Goal: Information Seeking & Learning: Learn about a topic

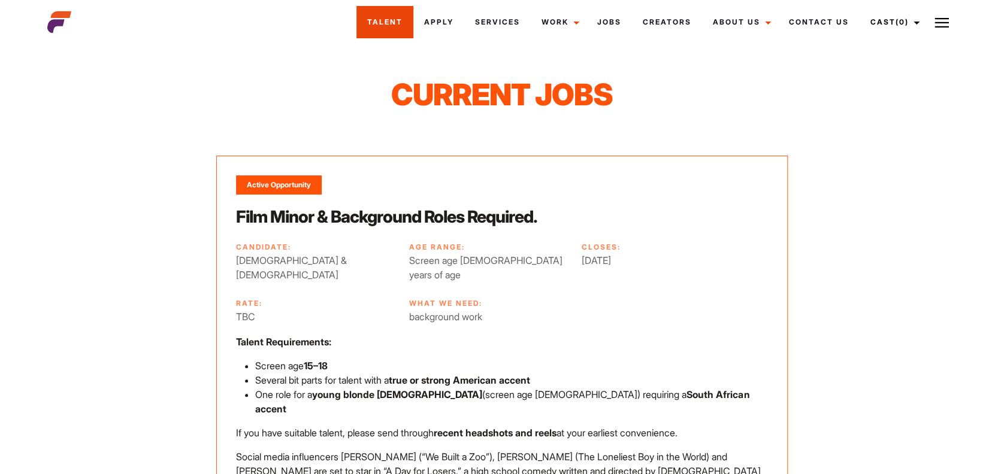
click at [382, 28] on link "Talent" at bounding box center [384, 22] width 57 height 32
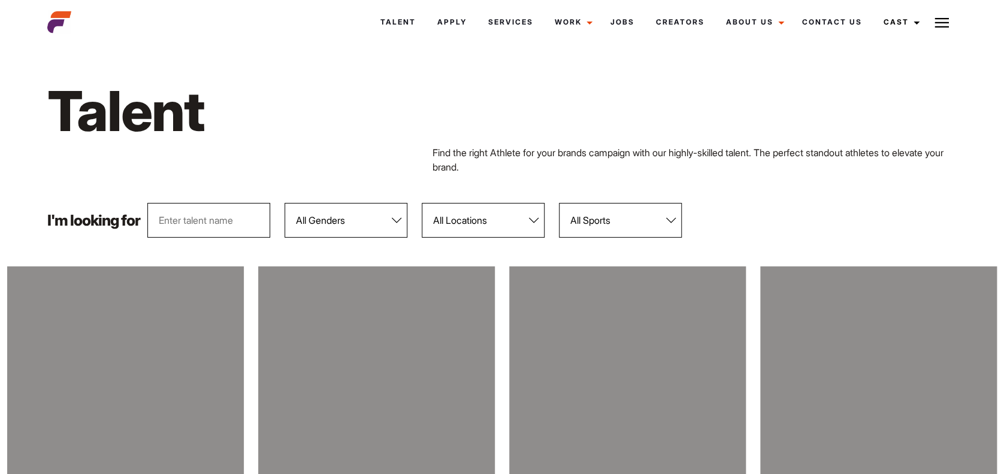
click at [396, 224] on select "All Genders Female Male" at bounding box center [345, 220] width 123 height 35
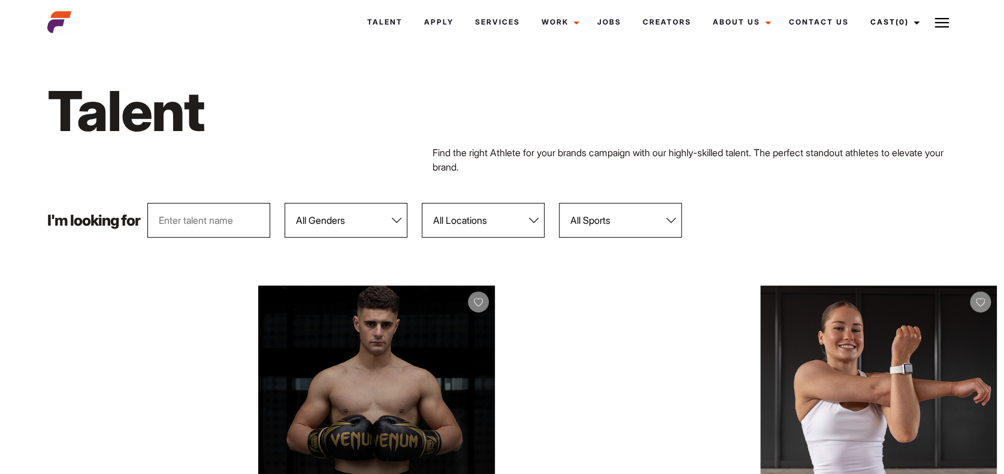
select select "103"
click at [285, 203] on select "All Genders Female Male" at bounding box center [345, 220] width 123 height 35
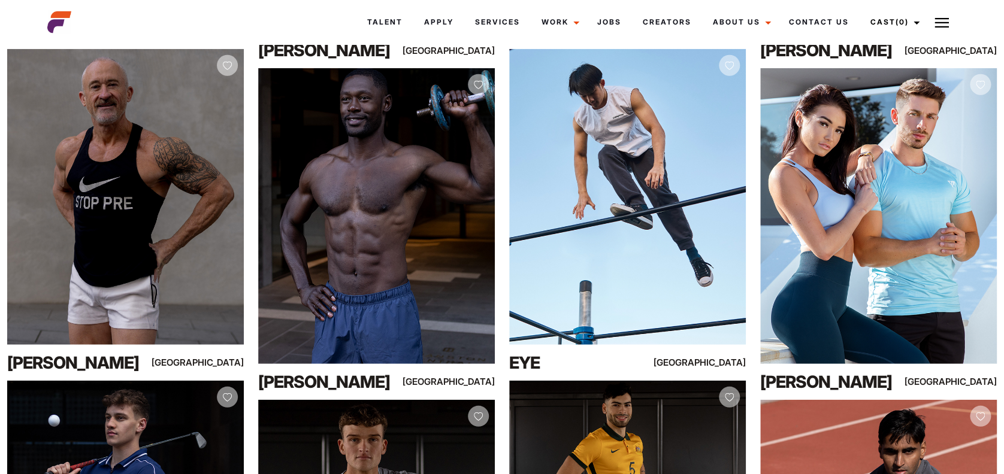
scroll to position [1554, 0]
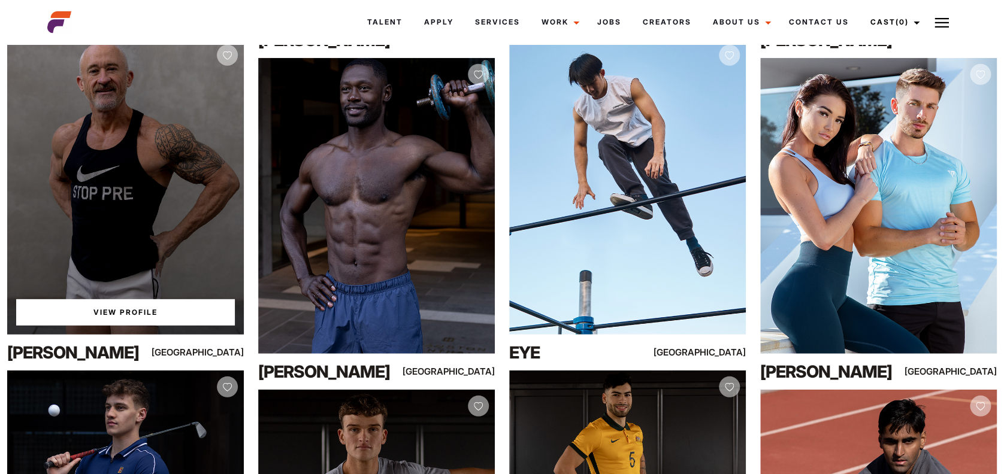
click at [121, 311] on link "View Profile" at bounding box center [125, 312] width 219 height 26
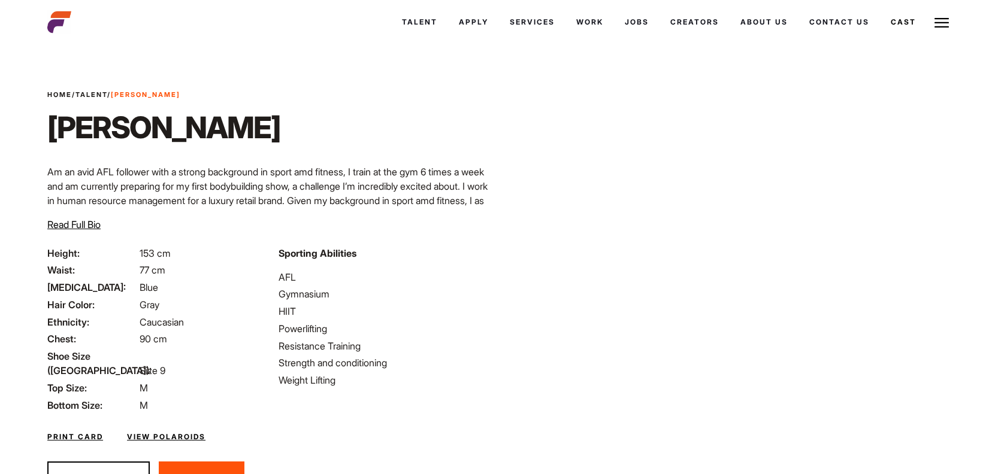
click at [159, 432] on link "View Polaroids" at bounding box center [166, 437] width 78 height 11
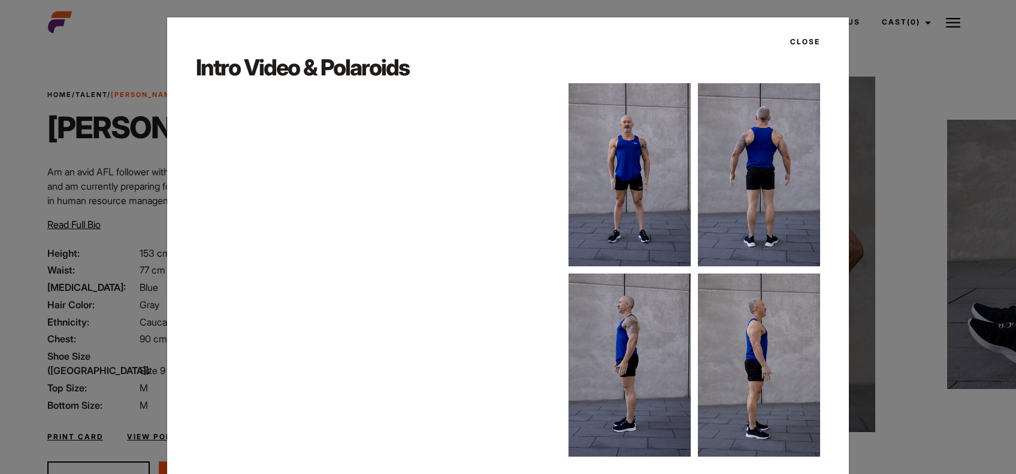
click at [312, 381] on div "Intro Video & Polaroids" at bounding box center [508, 254] width 638 height 405
click at [791, 44] on button "Close" at bounding box center [801, 42] width 37 height 20
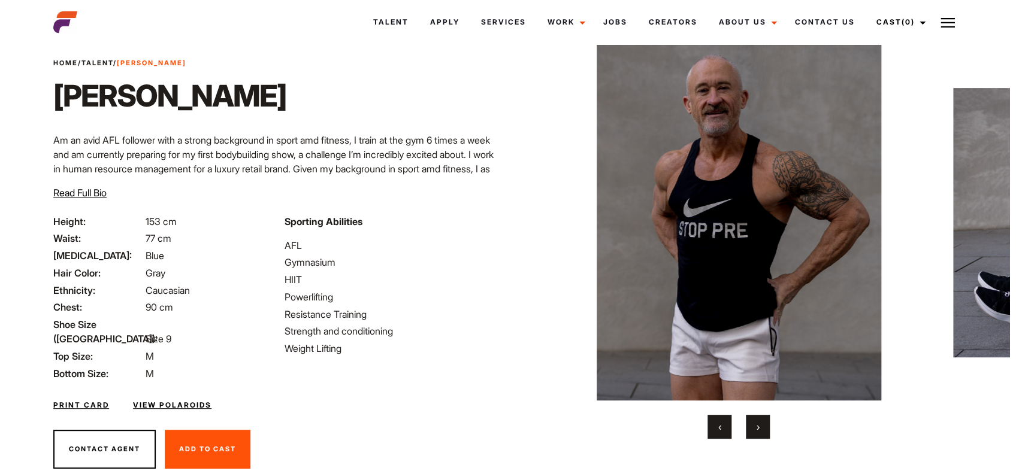
scroll to position [50, 0]
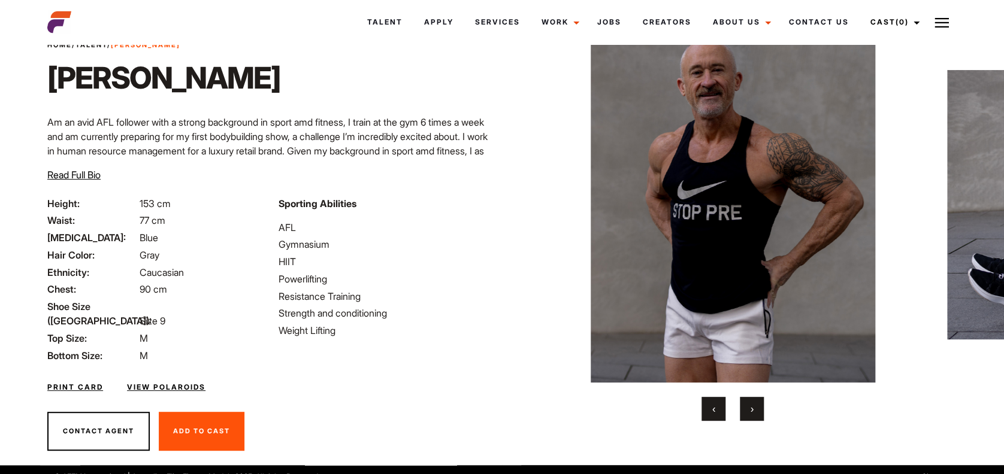
click at [161, 382] on link "View Polaroids" at bounding box center [166, 387] width 78 height 11
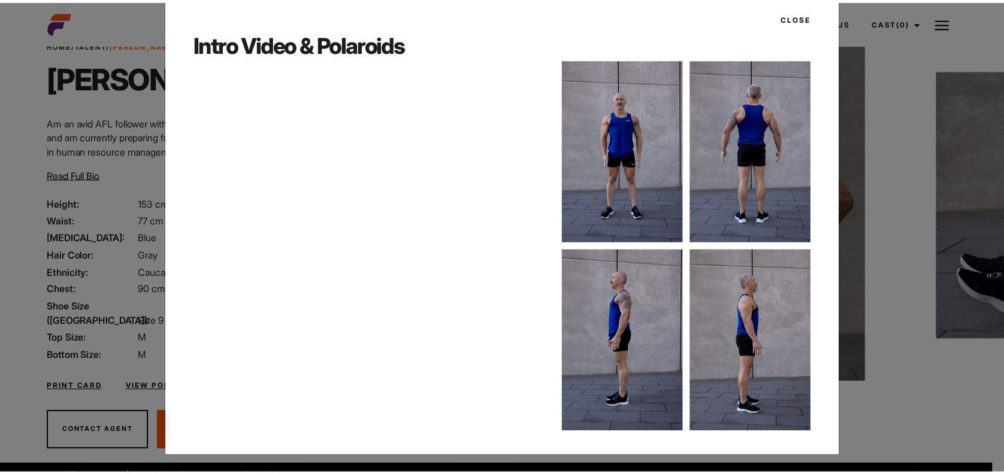
scroll to position [0, 0]
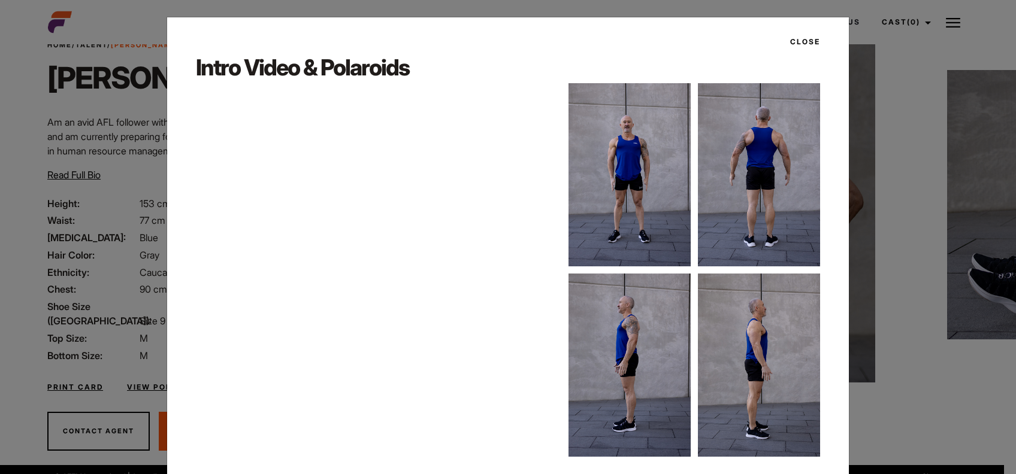
click at [800, 42] on button "Close" at bounding box center [801, 42] width 37 height 20
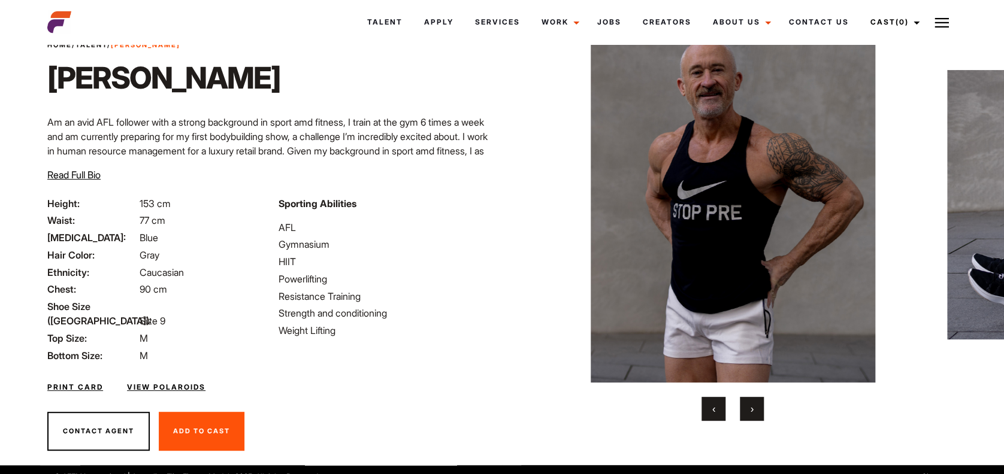
click at [751, 410] on span "›" at bounding box center [751, 409] width 3 height 12
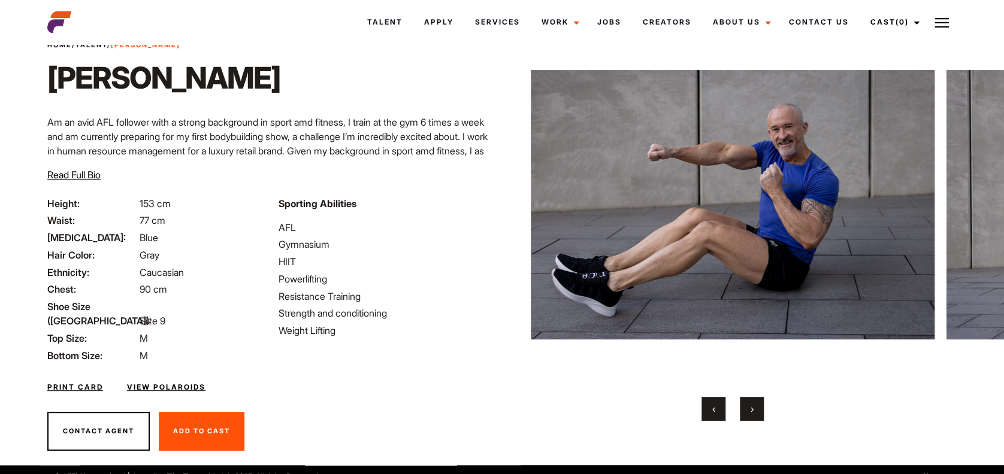
click at [751, 410] on span "›" at bounding box center [751, 409] width 3 height 12
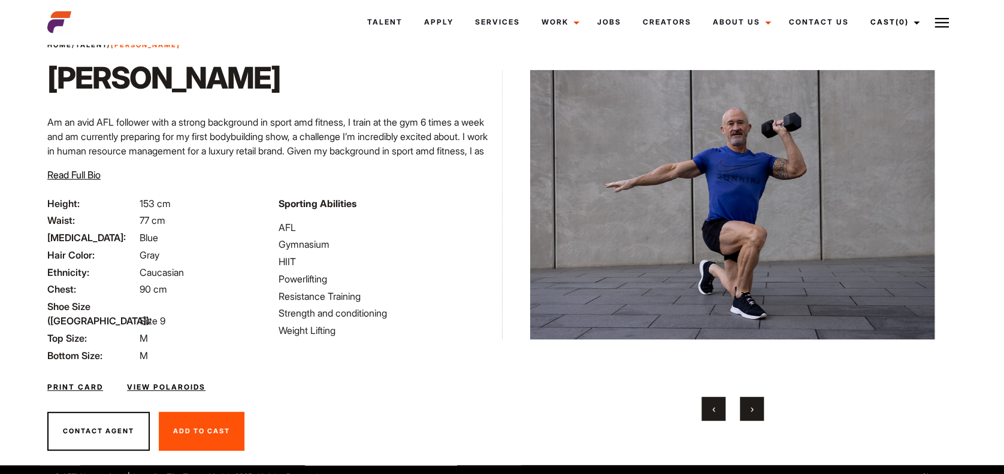
click at [751, 410] on span "›" at bounding box center [751, 409] width 3 height 12
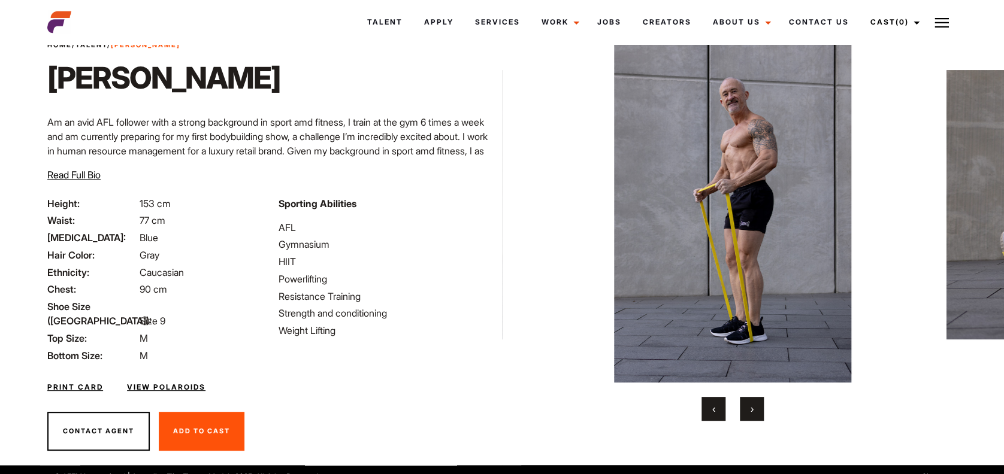
click at [751, 410] on span "›" at bounding box center [751, 409] width 3 height 12
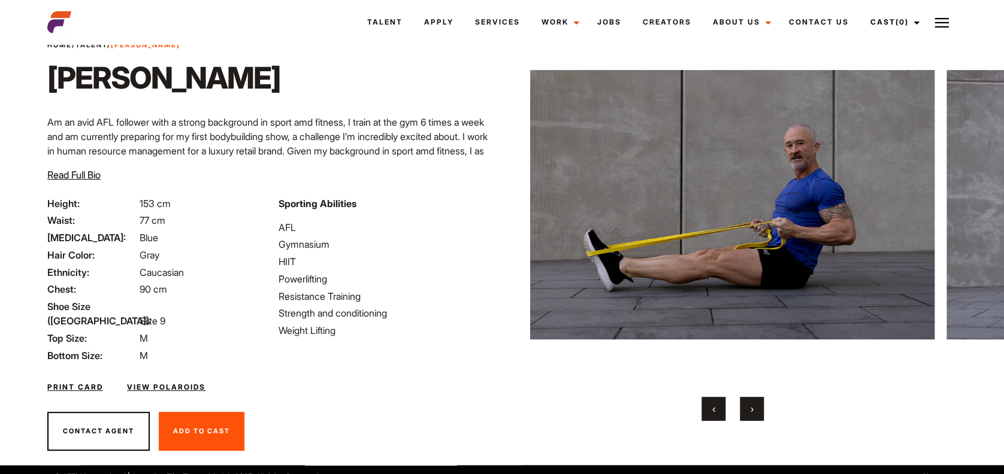
click at [751, 410] on span "›" at bounding box center [751, 409] width 3 height 12
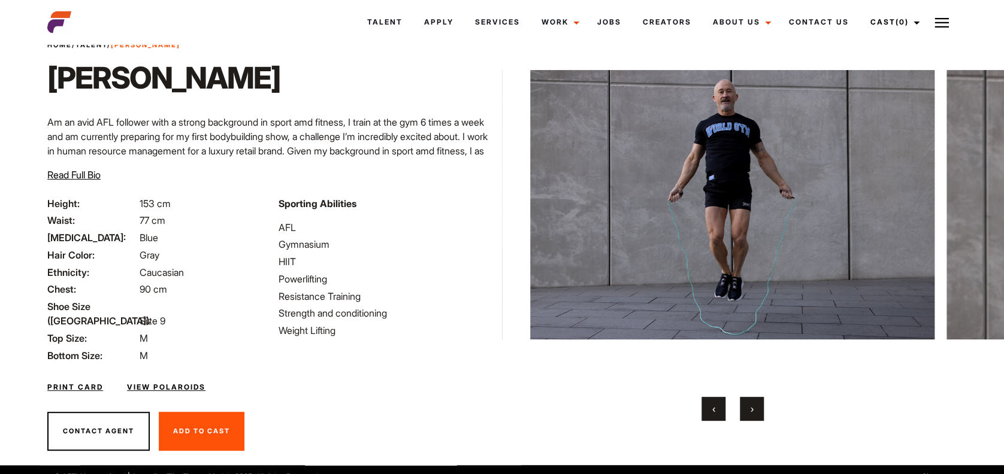
click at [751, 410] on span "›" at bounding box center [751, 409] width 3 height 12
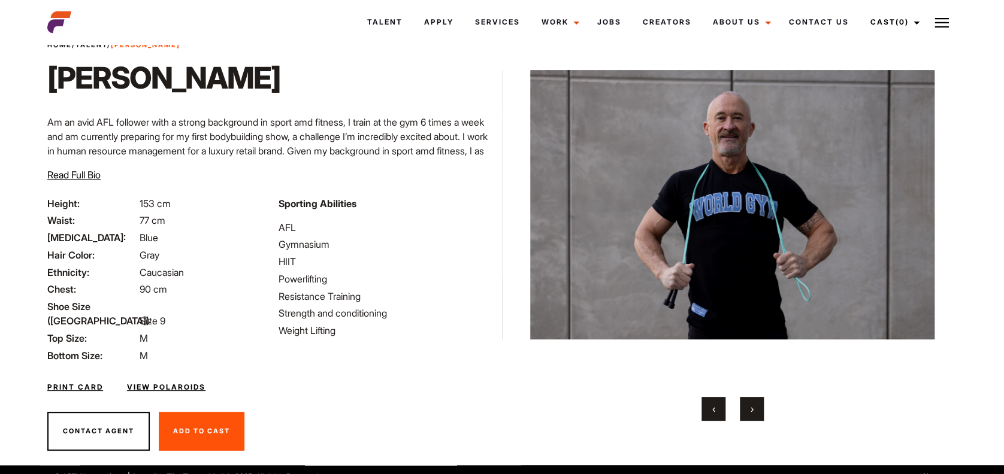
click at [751, 410] on span "›" at bounding box center [751, 409] width 3 height 12
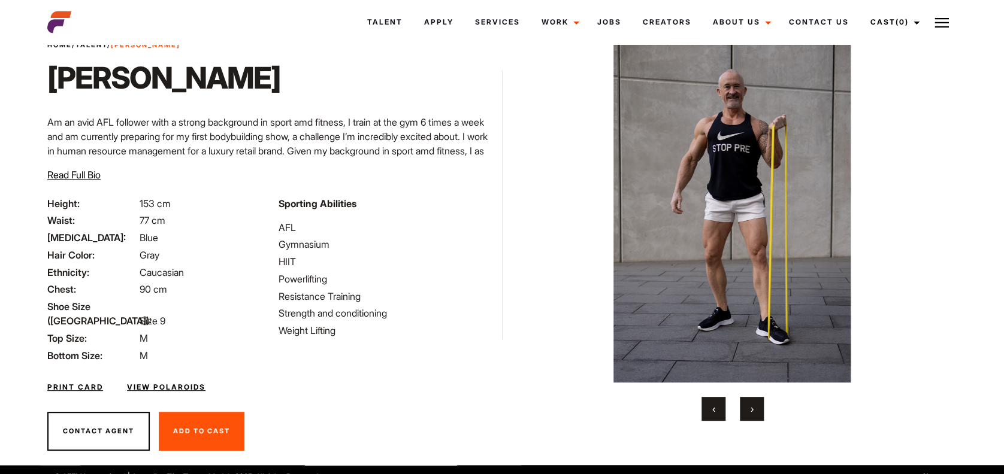
click at [751, 410] on span "›" at bounding box center [751, 409] width 3 height 12
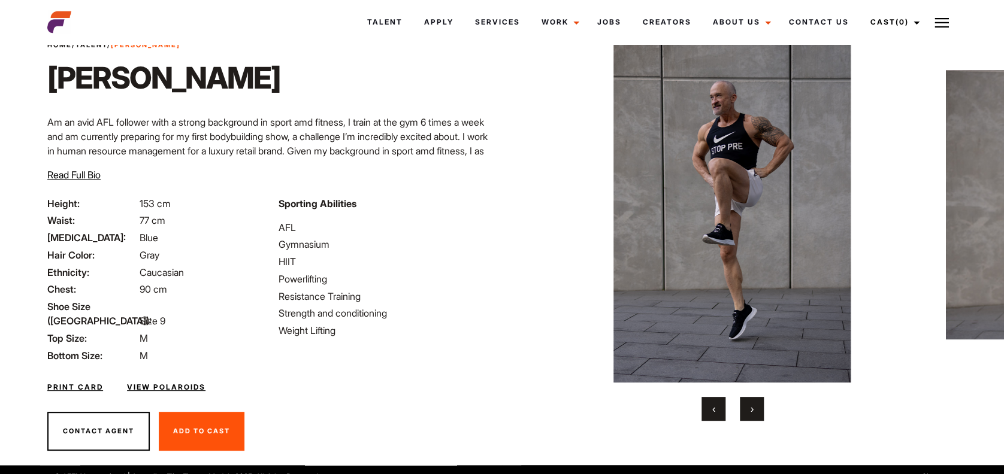
click at [751, 410] on span "›" at bounding box center [751, 409] width 3 height 12
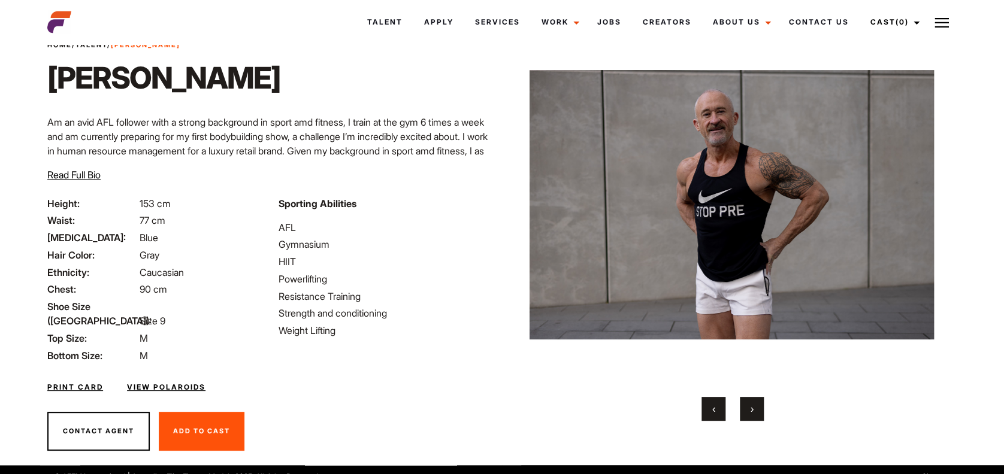
click at [751, 410] on span "›" at bounding box center [751, 409] width 3 height 12
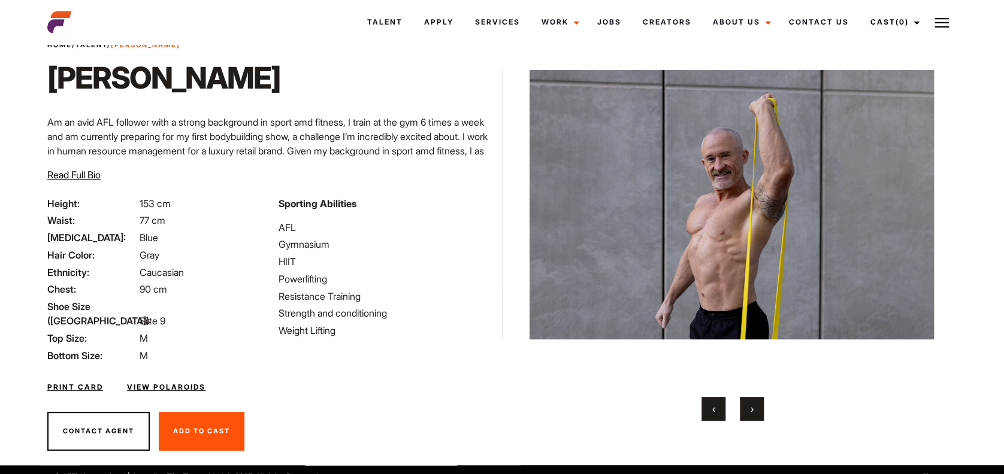
click at [751, 410] on span "›" at bounding box center [751, 409] width 3 height 12
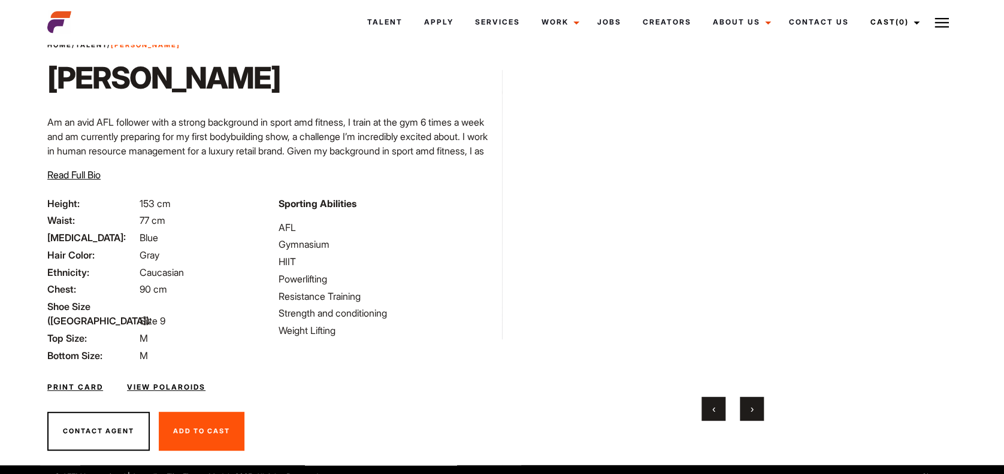
click at [751, 410] on span "›" at bounding box center [751, 409] width 3 height 12
click at [62, 173] on span "Read Full Bio" at bounding box center [73, 175] width 53 height 12
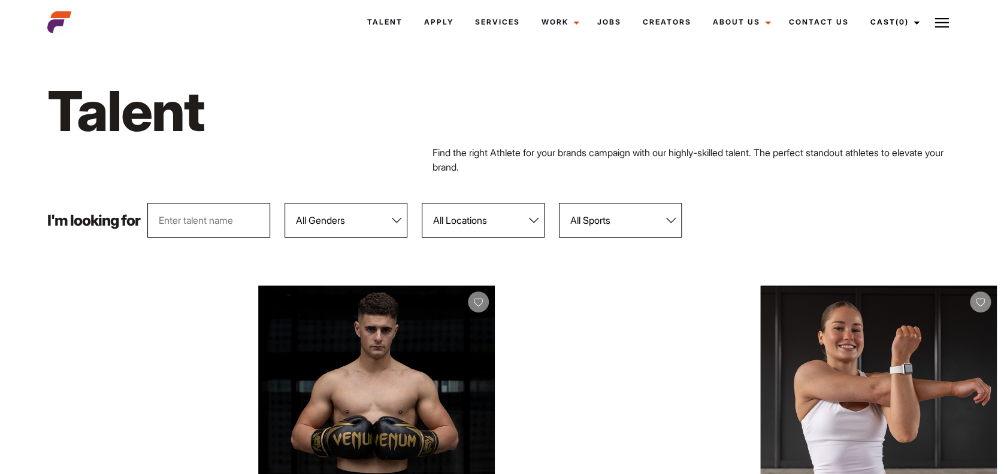
click at [395, 223] on select "All Genders [DEMOGRAPHIC_DATA] [DEMOGRAPHIC_DATA]" at bounding box center [345, 220] width 123 height 35
click at [379, 217] on select "All Genders Female Male" at bounding box center [345, 220] width 123 height 35
click at [285, 203] on select "All Genders Female Male" at bounding box center [345, 220] width 123 height 35
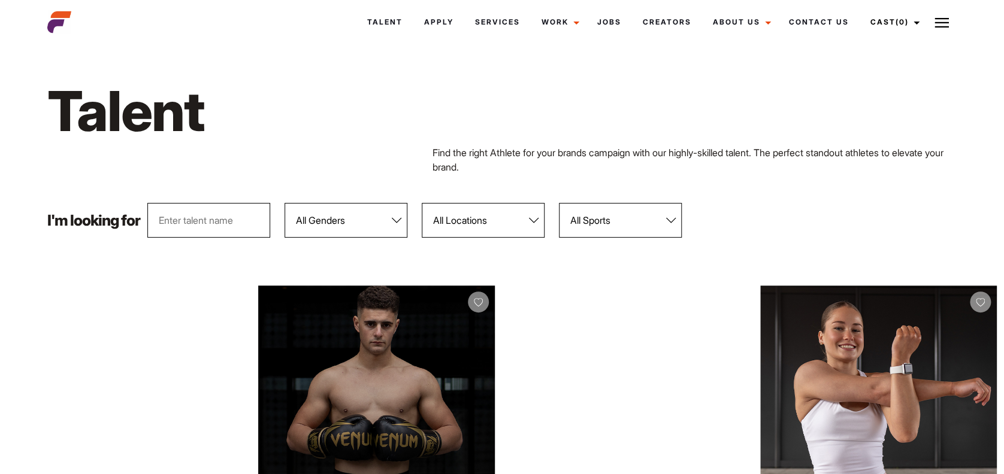
select select "103"
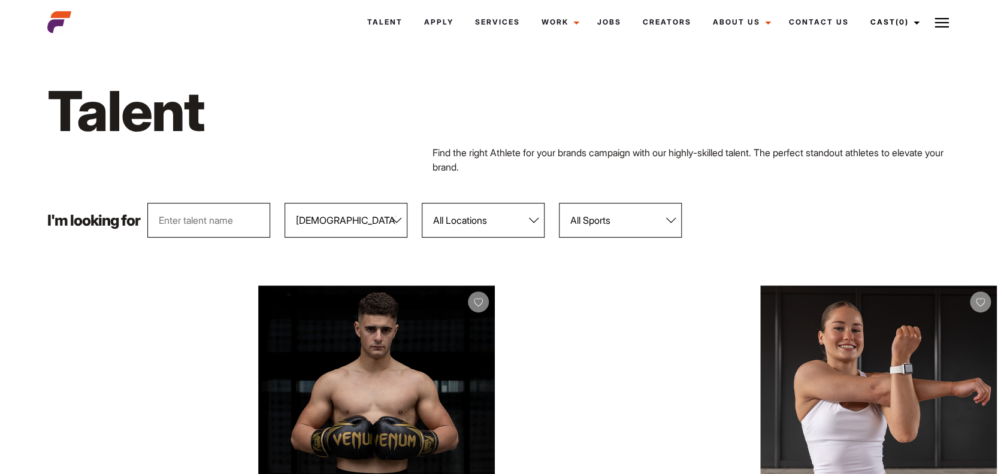
click at [793, 222] on div "I'm looking for All Genders Female Male All Locations Adelaide Brisbane Darwin …" at bounding box center [501, 220] width 923 height 35
click at [374, 29] on link "Talent" at bounding box center [384, 22] width 57 height 32
click at [396, 222] on select "All Genders [DEMOGRAPHIC_DATA] [DEMOGRAPHIC_DATA]" at bounding box center [345, 220] width 123 height 35
drag, startPoint x: 0, startPoint y: 0, endPoint x: 396, endPoint y: 222, distance: 453.7
click at [396, 222] on select "All Genders [DEMOGRAPHIC_DATA] [DEMOGRAPHIC_DATA]" at bounding box center [345, 220] width 123 height 35
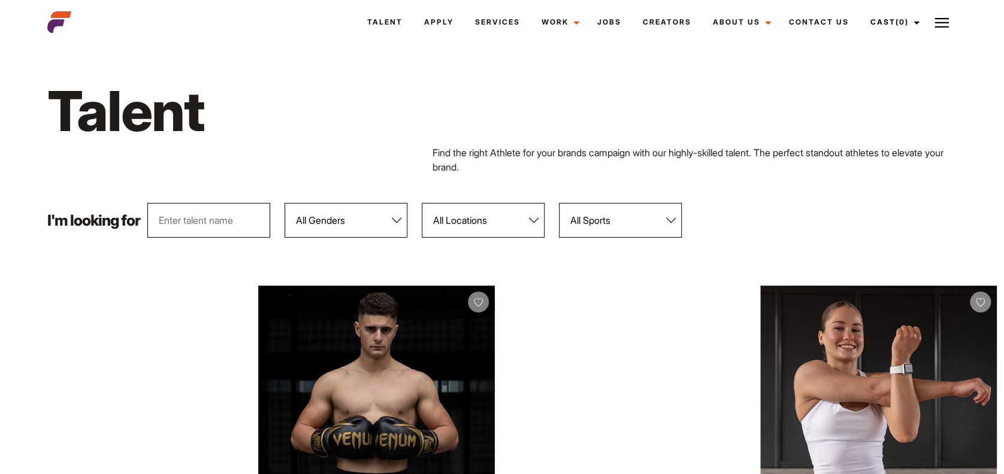
click at [396, 222] on select "All Genders [DEMOGRAPHIC_DATA] [DEMOGRAPHIC_DATA]" at bounding box center [345, 220] width 123 height 35
select select "103"
click at [285, 203] on select "All Genders [DEMOGRAPHIC_DATA] [DEMOGRAPHIC_DATA]" at bounding box center [345, 220] width 123 height 35
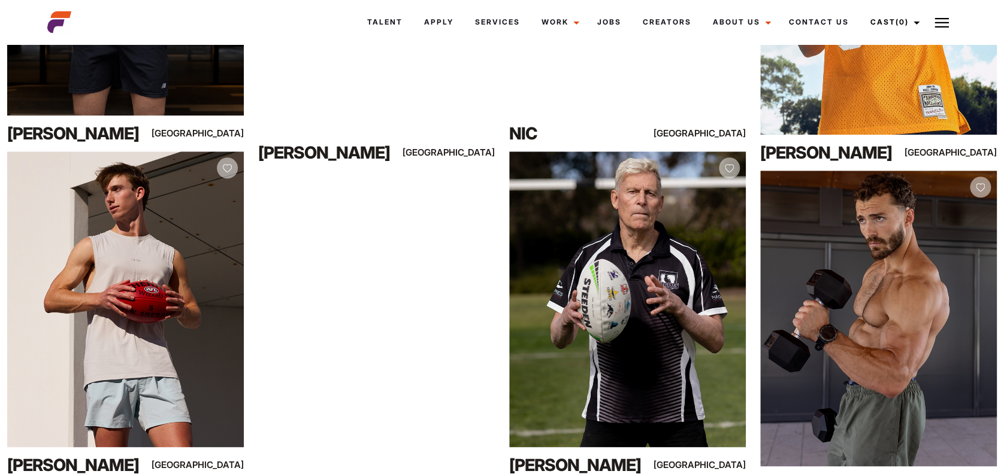
scroll to position [500, 0]
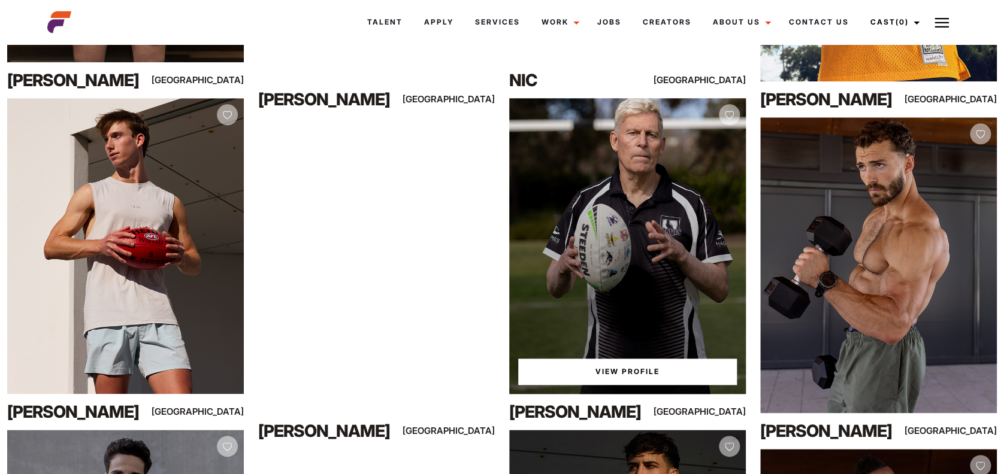
click at [633, 370] on link "View Profile" at bounding box center [627, 372] width 219 height 26
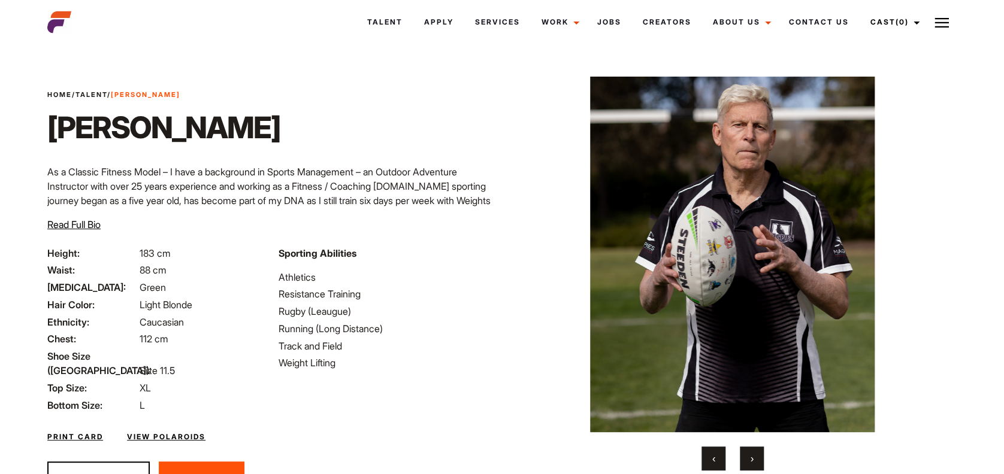
click at [753, 464] on button "›" at bounding box center [752, 459] width 24 height 24
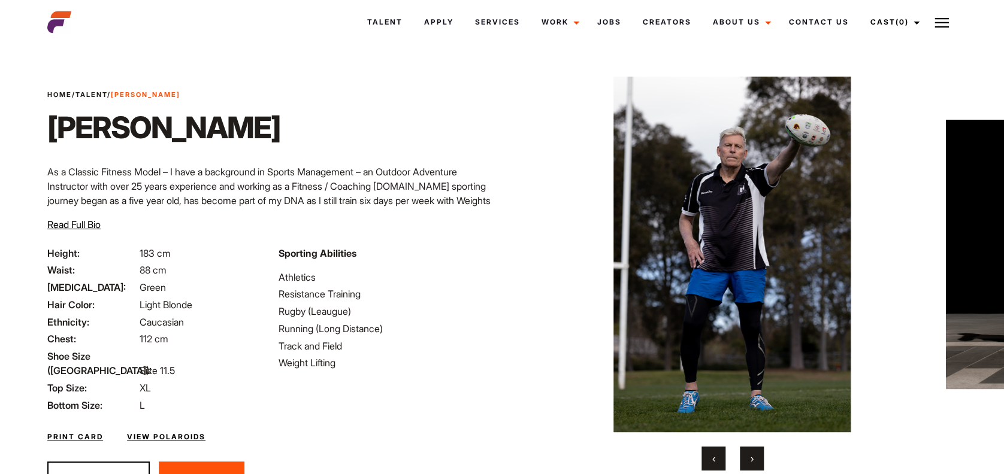
click at [753, 464] on button "›" at bounding box center [752, 459] width 24 height 24
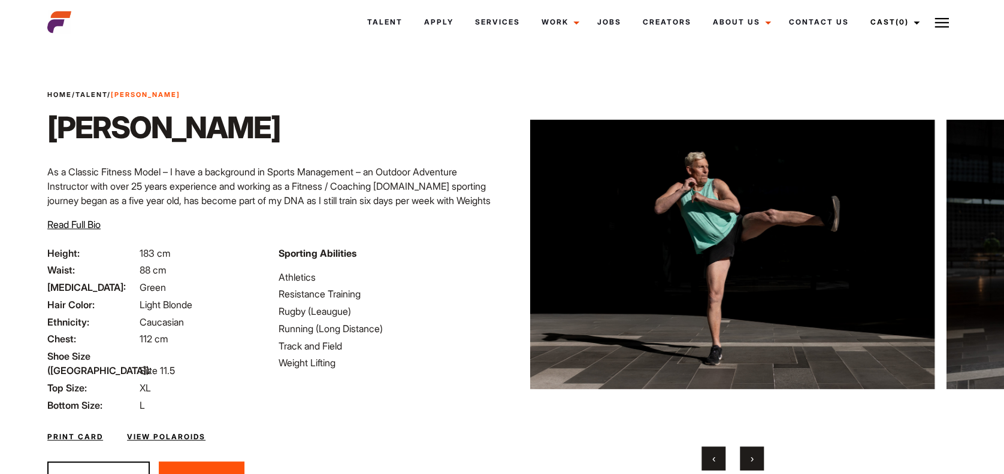
click at [705, 458] on button "‹" at bounding box center [713, 459] width 24 height 24
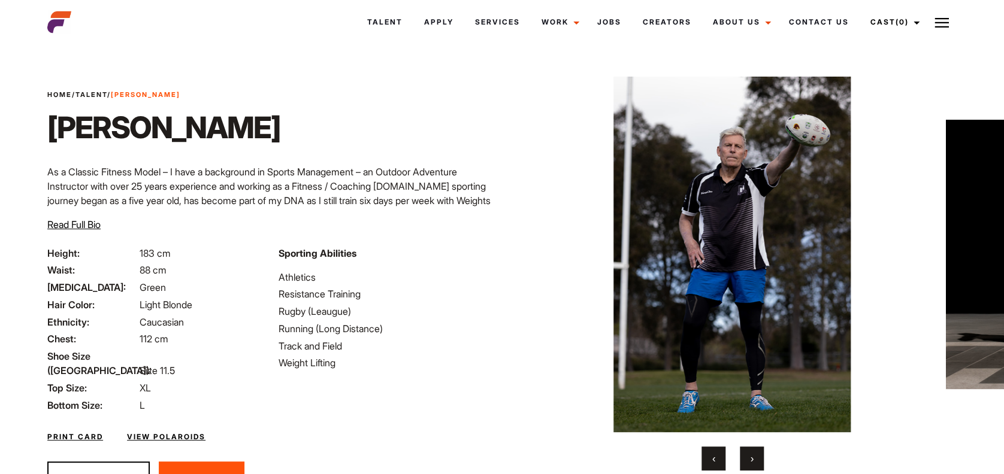
click at [705, 458] on button "‹" at bounding box center [713, 459] width 24 height 24
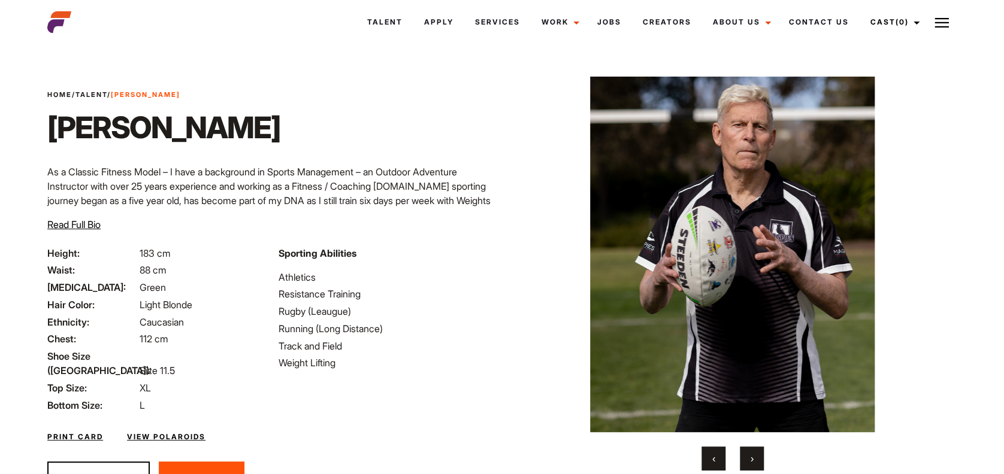
click at [753, 464] on span "›" at bounding box center [751, 459] width 3 height 12
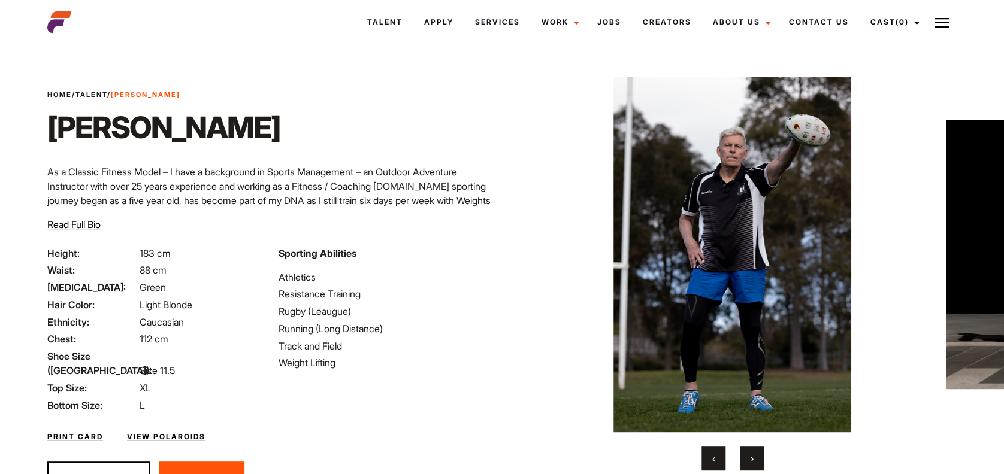
click at [753, 464] on span "›" at bounding box center [751, 459] width 3 height 12
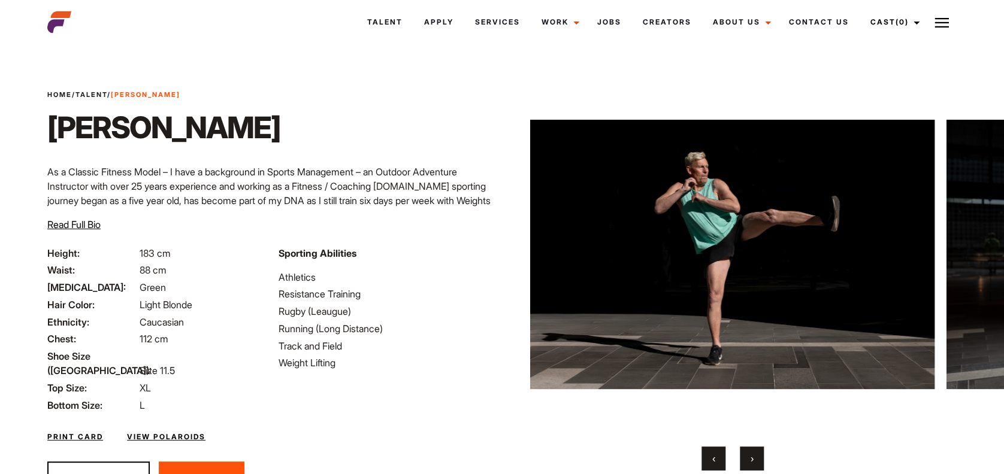
drag, startPoint x: 753, startPoint y: 464, endPoint x: 638, endPoint y: 420, distance: 122.5
drag, startPoint x: 638, startPoint y: 420, endPoint x: 565, endPoint y: 447, distance: 78.4
click at [565, 447] on div "‹ ›" at bounding box center [733, 459] width 404 height 24
click at [755, 459] on button "›" at bounding box center [752, 459] width 24 height 24
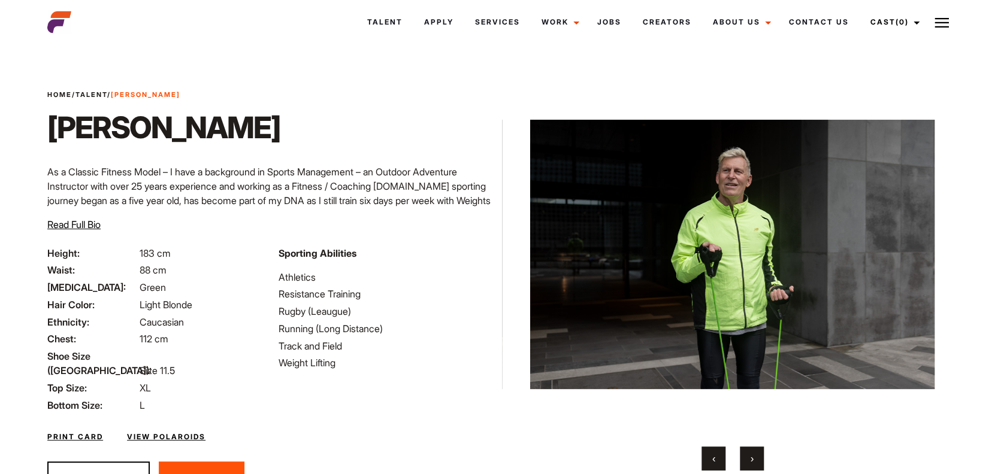
click at [755, 459] on button "›" at bounding box center [752, 459] width 24 height 24
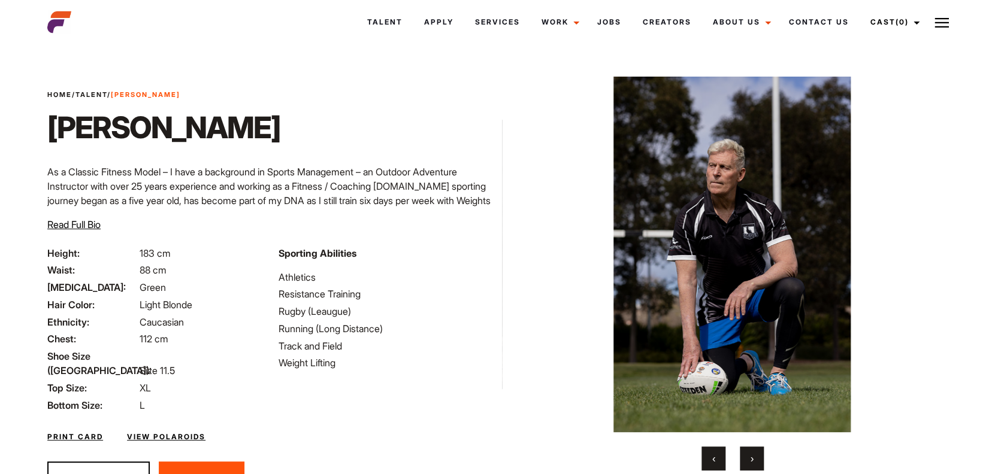
click at [755, 459] on button "›" at bounding box center [752, 459] width 24 height 24
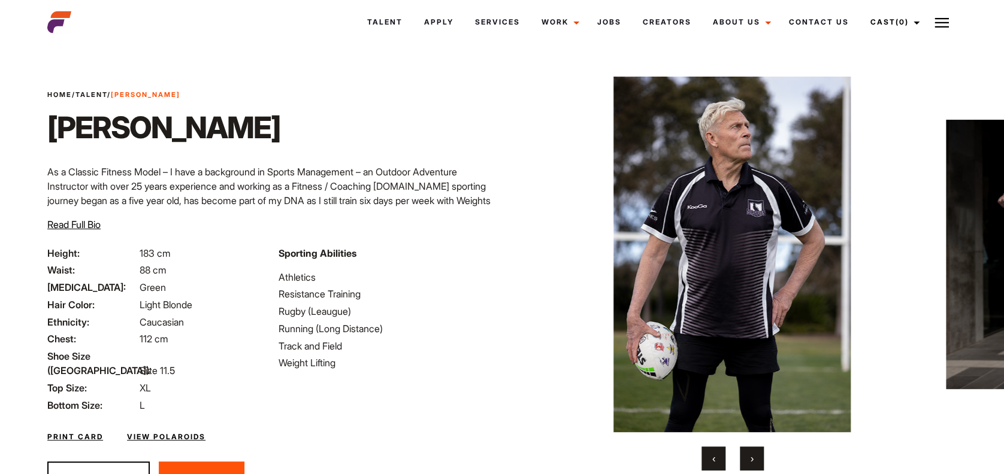
click at [755, 459] on button "›" at bounding box center [752, 459] width 24 height 24
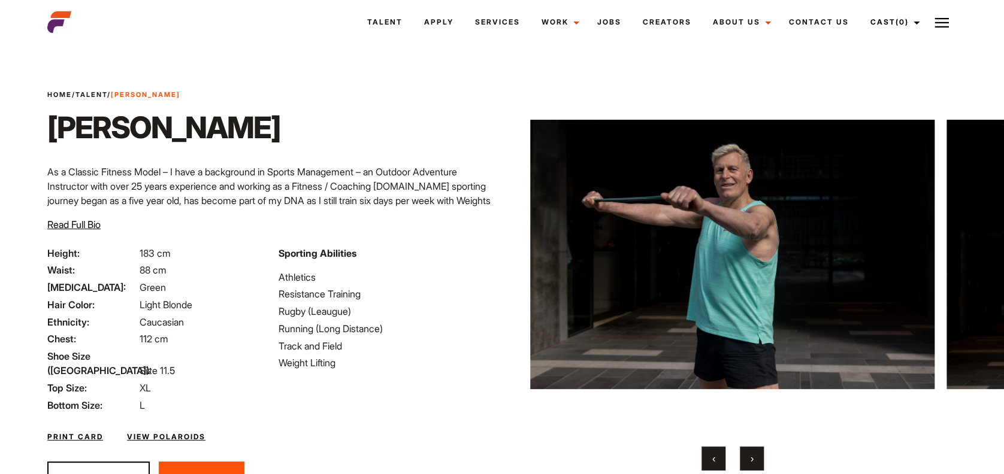
click at [755, 459] on button "›" at bounding box center [752, 459] width 24 height 24
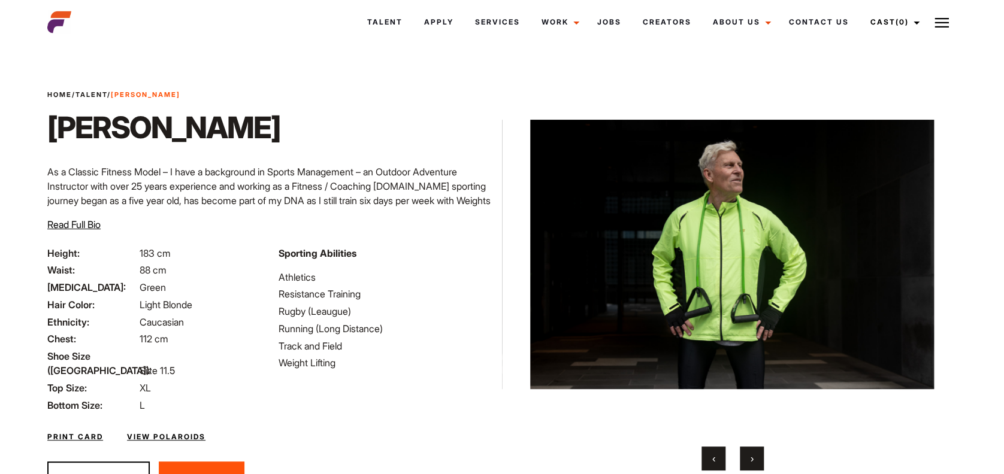
click at [755, 459] on button "›" at bounding box center [752, 459] width 24 height 24
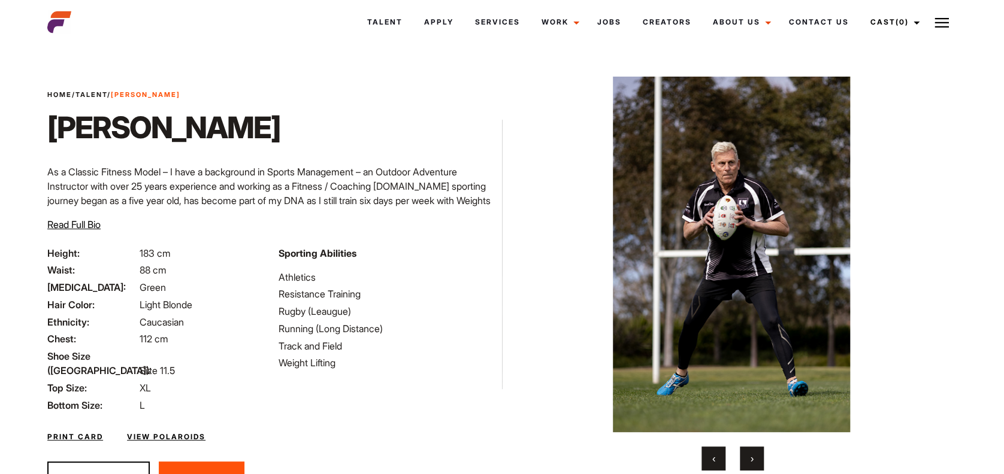
click at [755, 459] on button "›" at bounding box center [752, 459] width 24 height 24
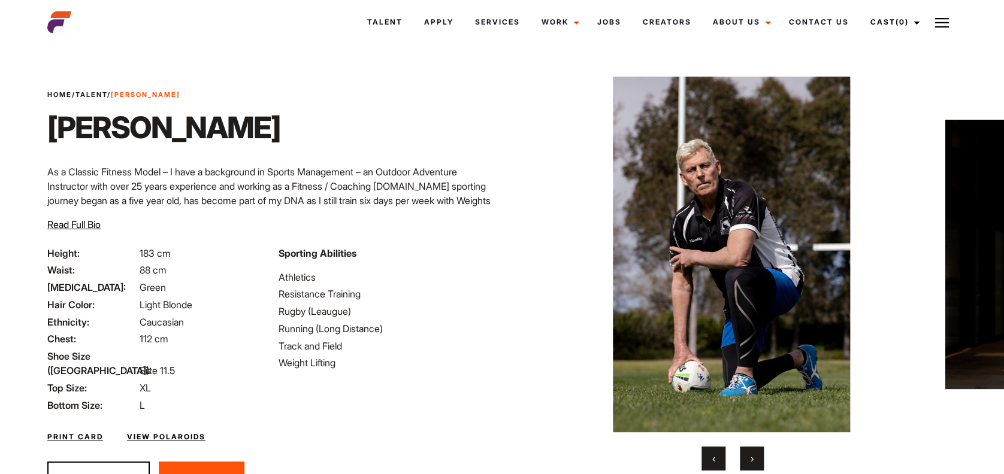
click at [755, 459] on button "›" at bounding box center [752, 459] width 24 height 24
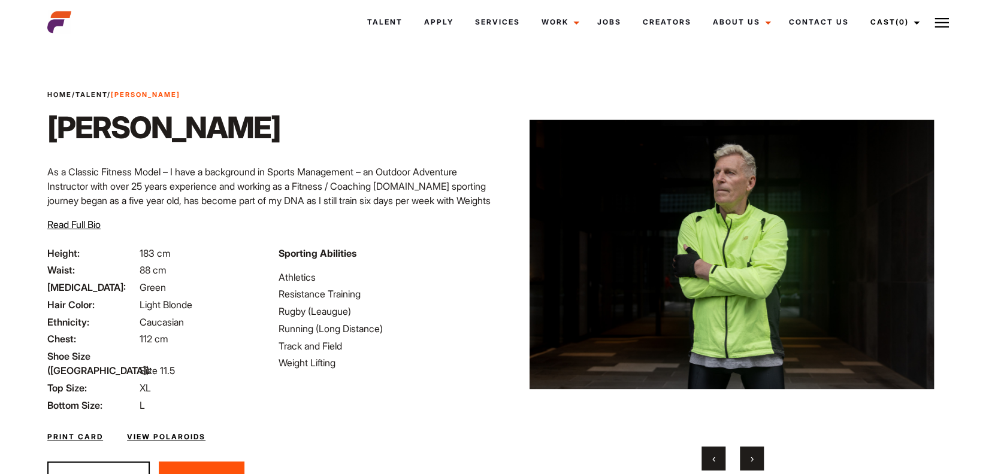
click at [755, 459] on button "›" at bounding box center [752, 459] width 24 height 24
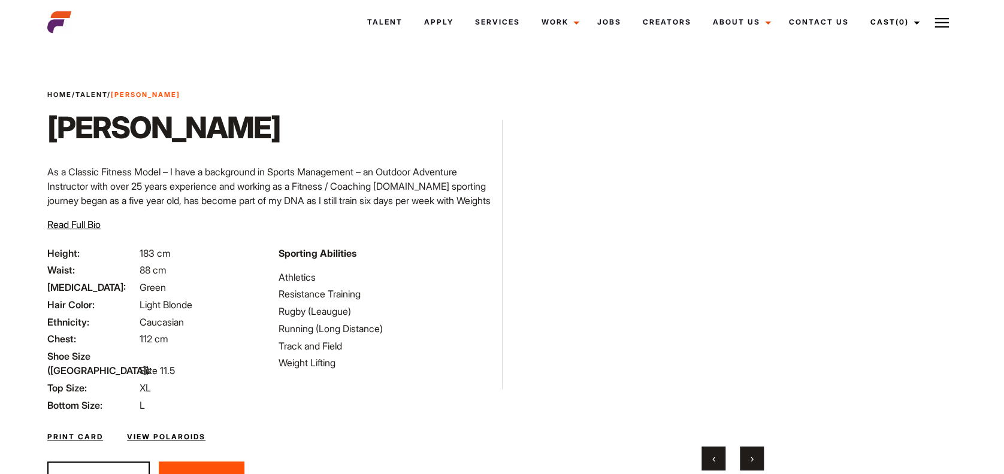
click at [755, 459] on button "›" at bounding box center [752, 459] width 24 height 24
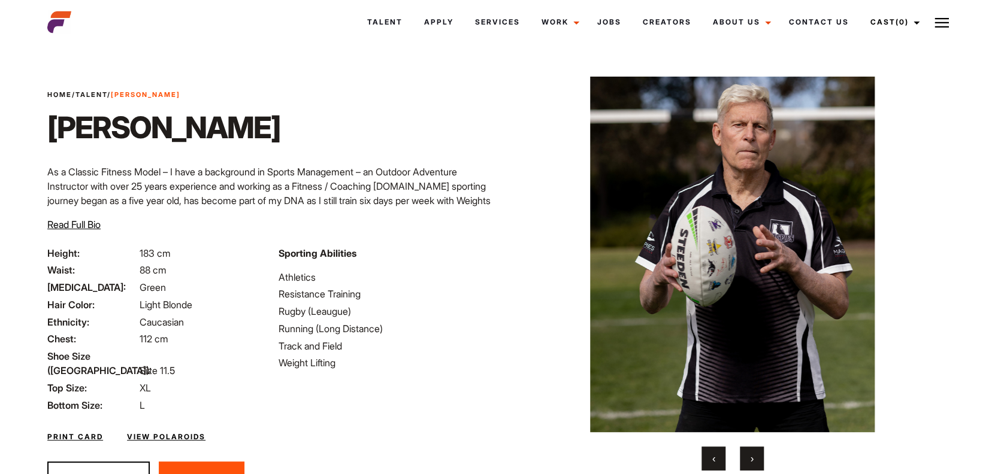
click at [755, 459] on button "›" at bounding box center [752, 459] width 24 height 24
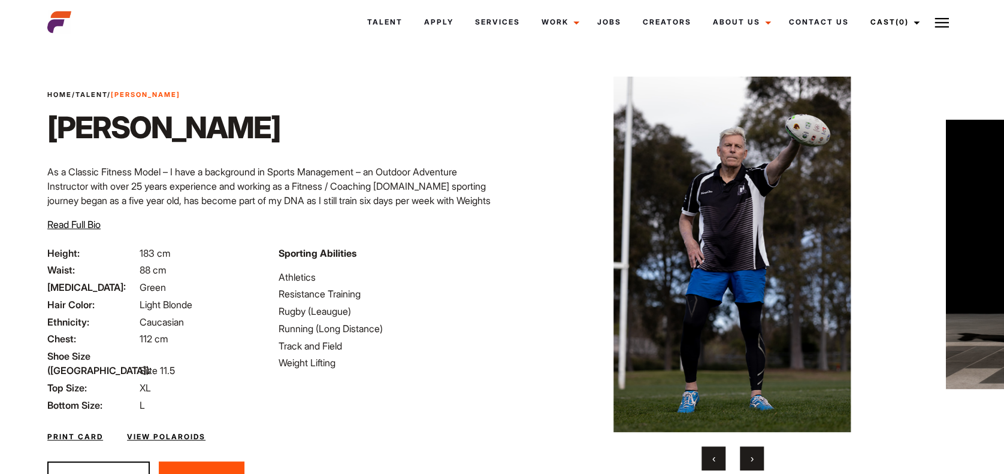
click at [755, 459] on button "›" at bounding box center [752, 459] width 24 height 24
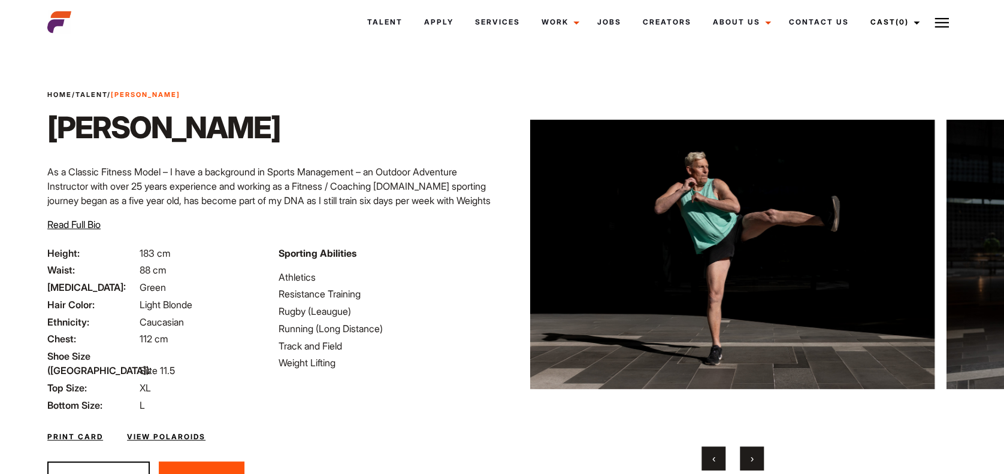
click at [755, 459] on button "›" at bounding box center [752, 459] width 24 height 24
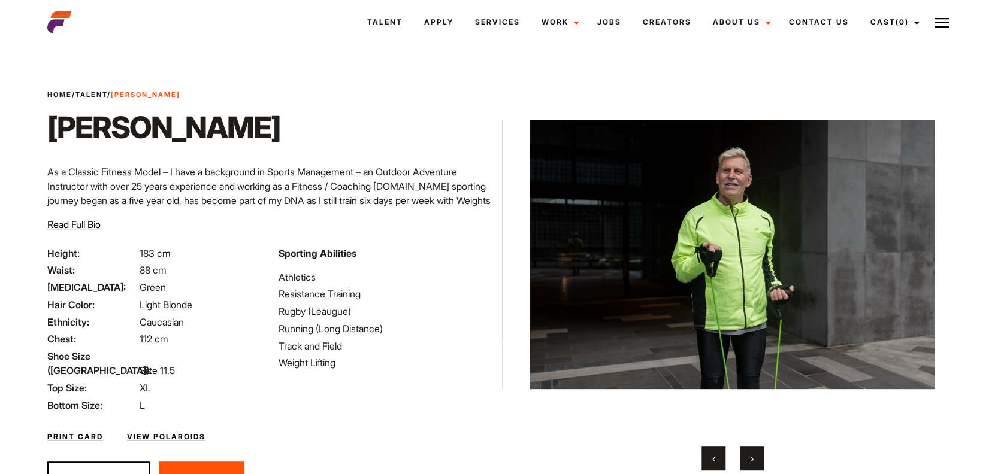
click at [755, 459] on button "›" at bounding box center [752, 459] width 24 height 24
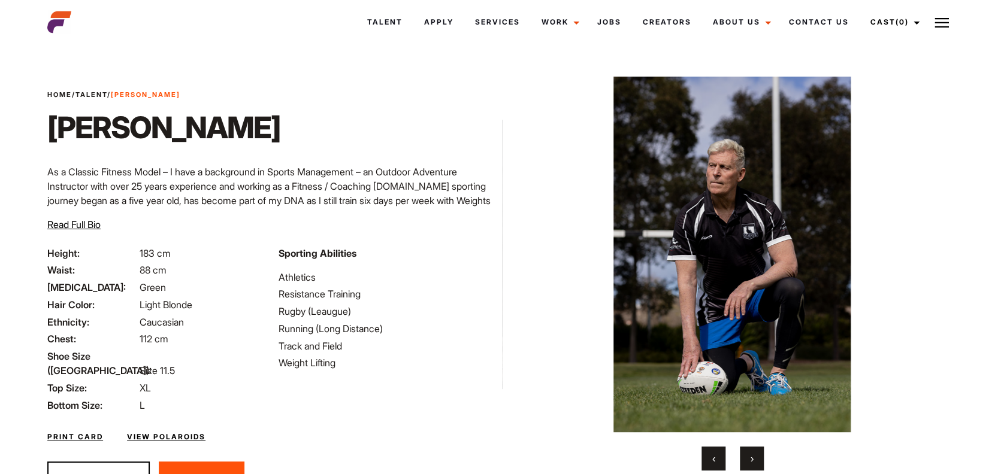
click at [755, 459] on button "›" at bounding box center [752, 459] width 24 height 24
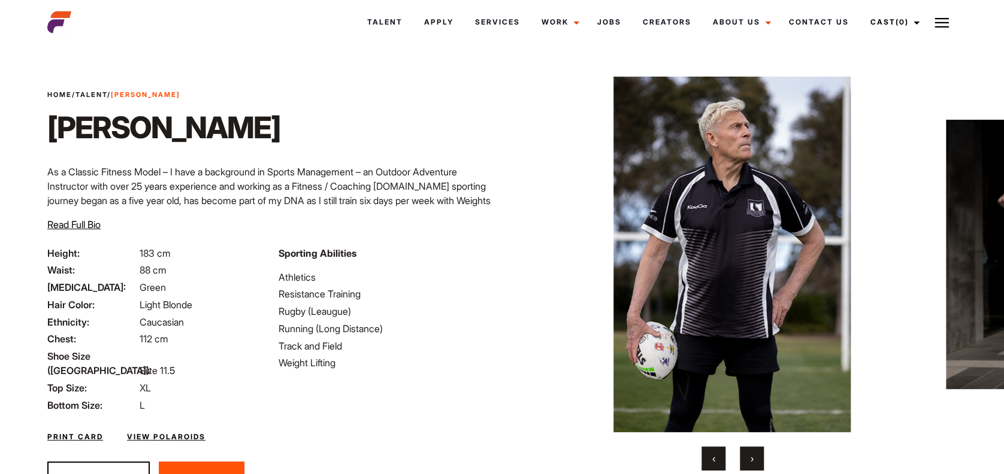
click at [755, 459] on button "›" at bounding box center [752, 459] width 24 height 24
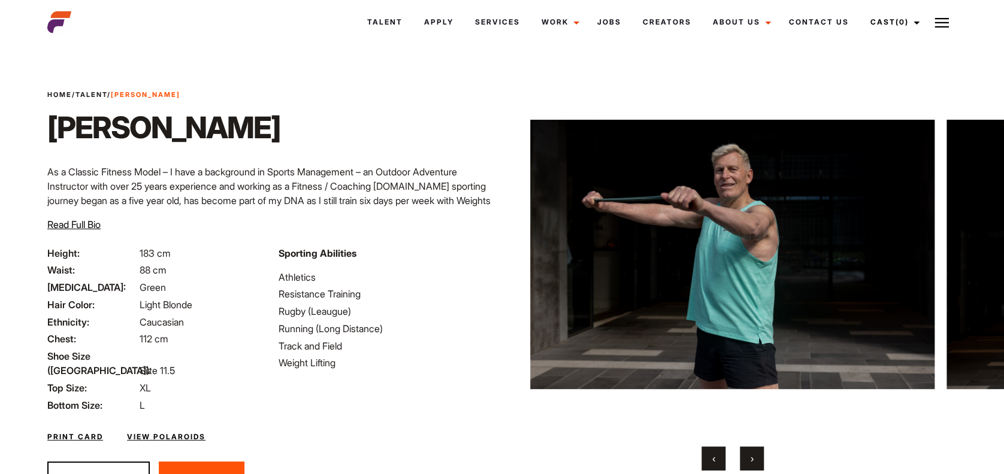
click at [709, 464] on button "‹" at bounding box center [713, 459] width 24 height 24
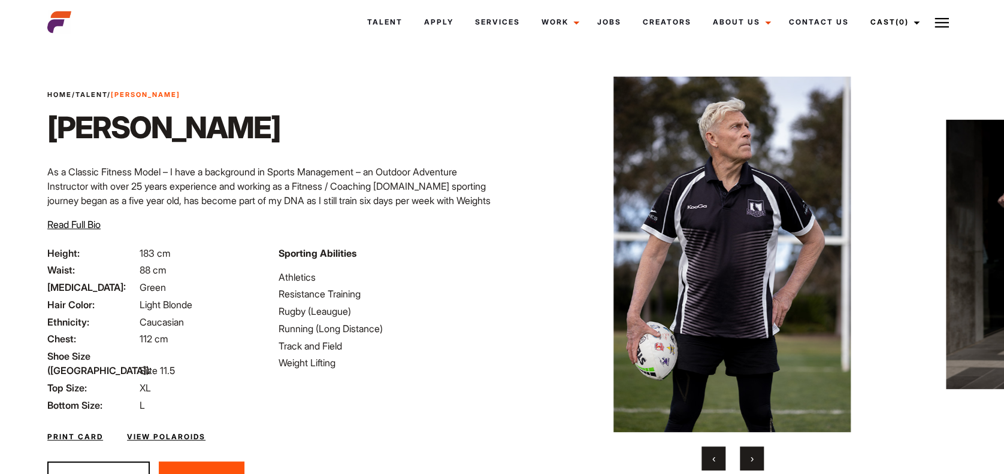
click at [748, 459] on button "›" at bounding box center [752, 459] width 24 height 24
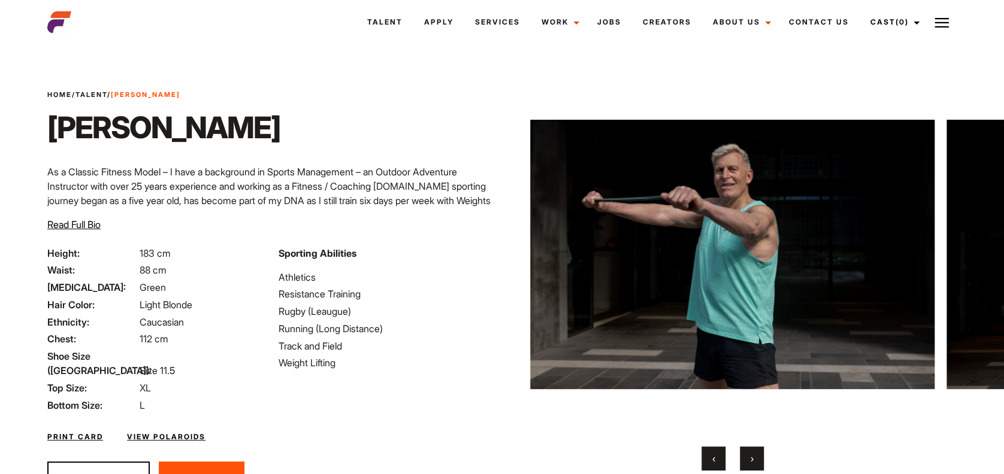
click at [652, 277] on img at bounding box center [732, 255] width 404 height 356
click at [758, 467] on button "›" at bounding box center [752, 459] width 24 height 24
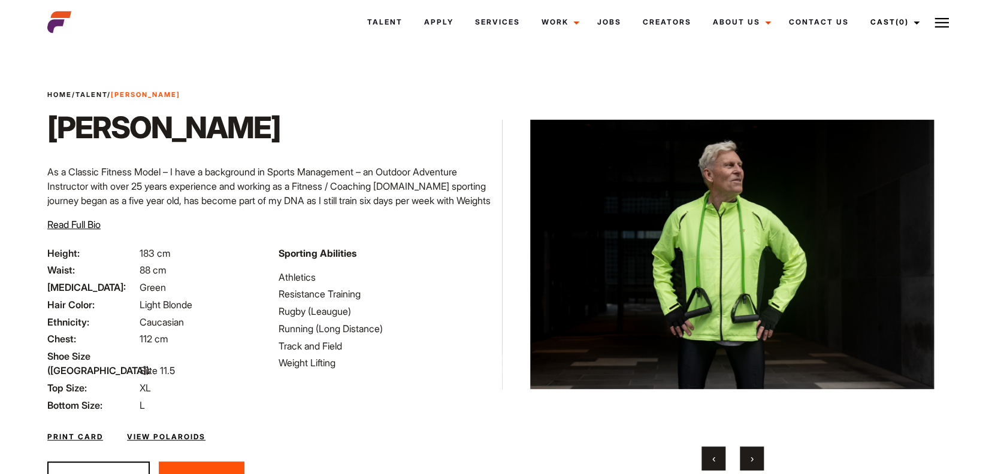
click at [758, 467] on button "›" at bounding box center [752, 459] width 24 height 24
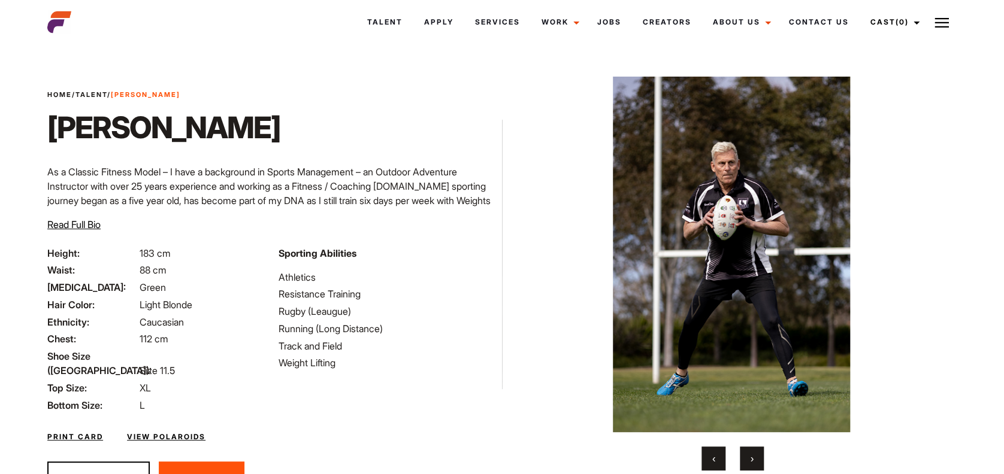
click at [758, 467] on button "›" at bounding box center [752, 459] width 24 height 24
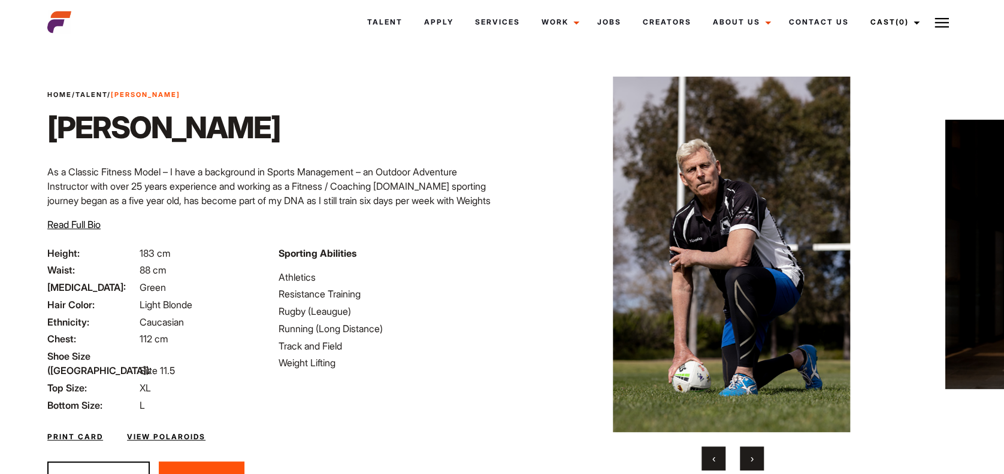
click at [758, 467] on button "›" at bounding box center [752, 459] width 24 height 24
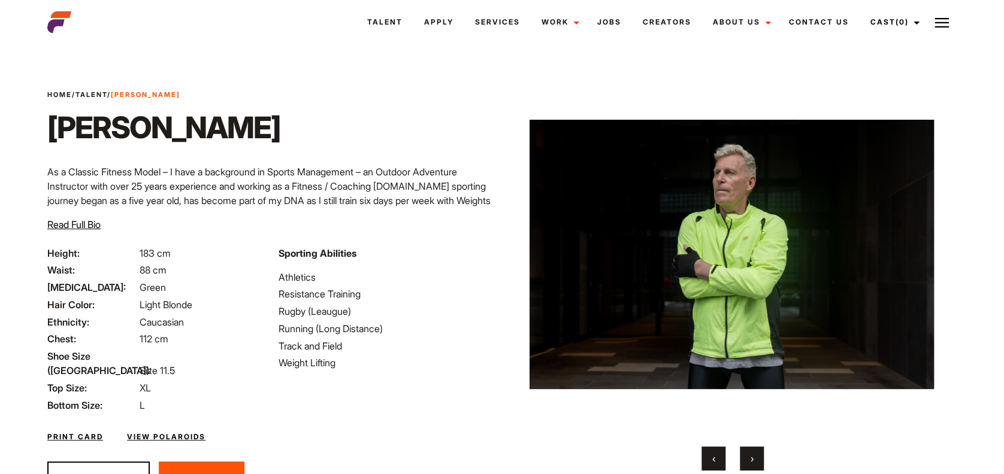
click at [758, 467] on button "›" at bounding box center [752, 459] width 24 height 24
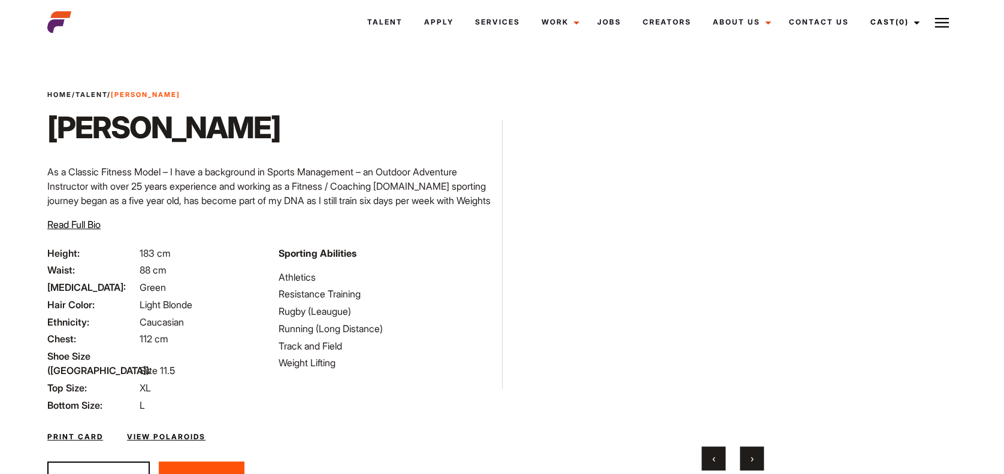
click at [714, 460] on span "‹" at bounding box center [713, 459] width 3 height 12
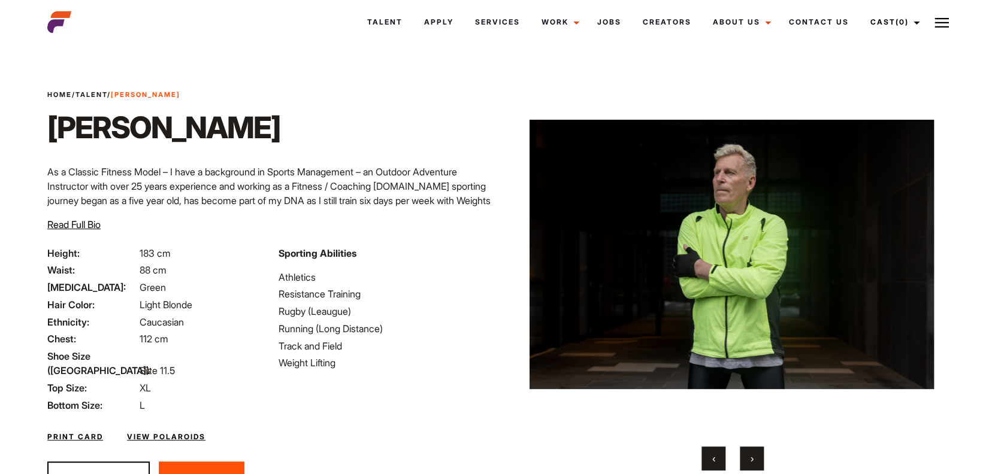
click at [714, 460] on span "‹" at bounding box center [713, 459] width 3 height 12
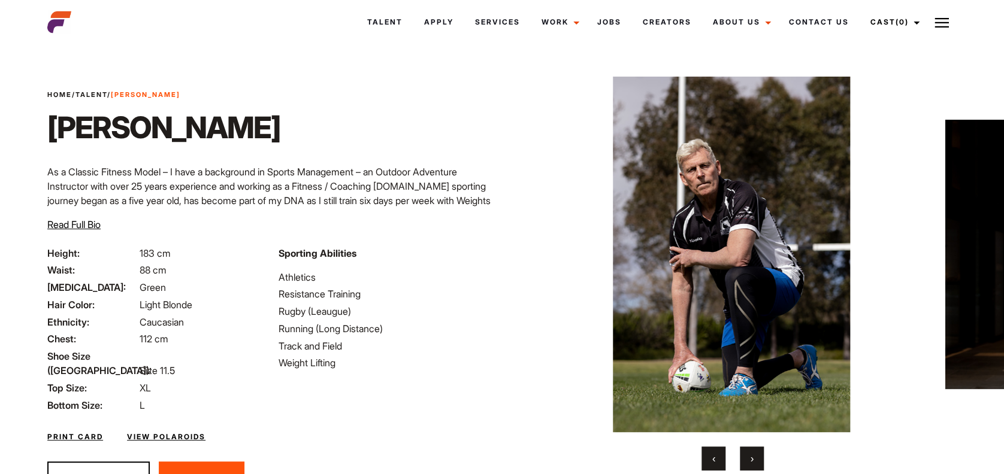
click at [714, 460] on span "‹" at bounding box center [713, 459] width 3 height 12
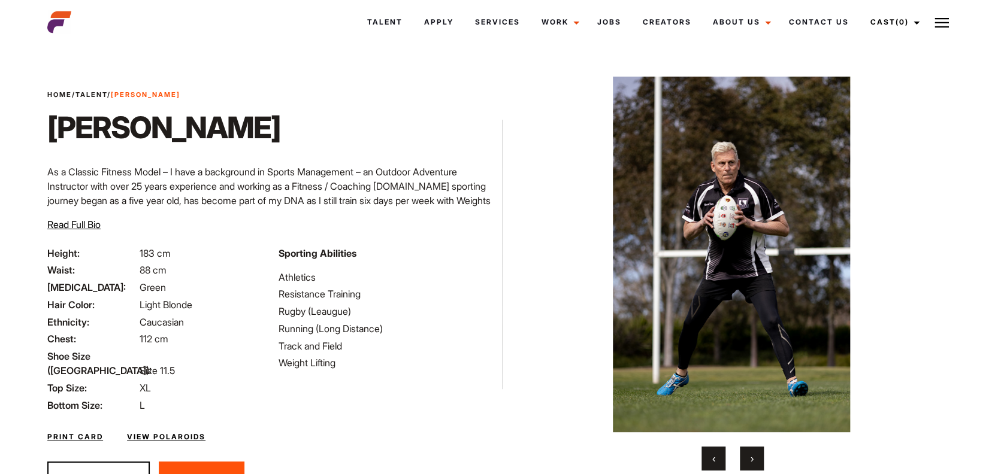
click at [714, 460] on span "‹" at bounding box center [713, 459] width 3 height 12
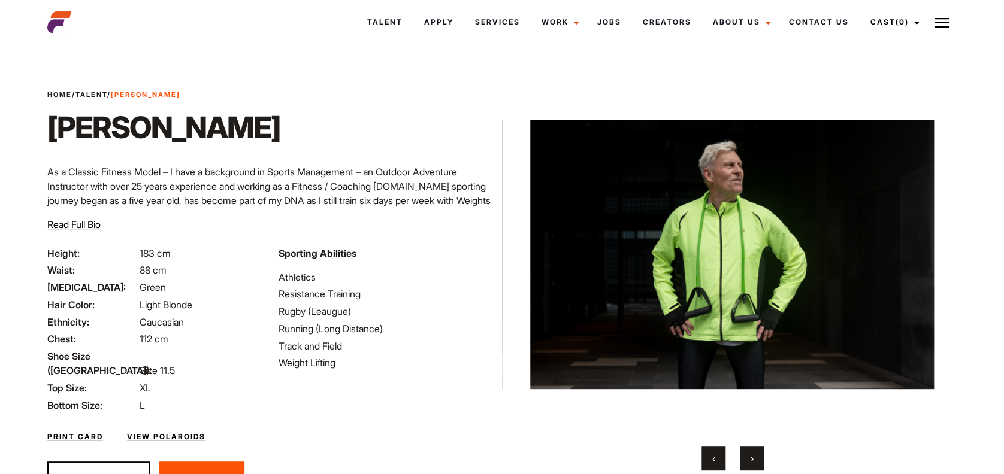
click at [714, 460] on span "‹" at bounding box center [713, 459] width 3 height 12
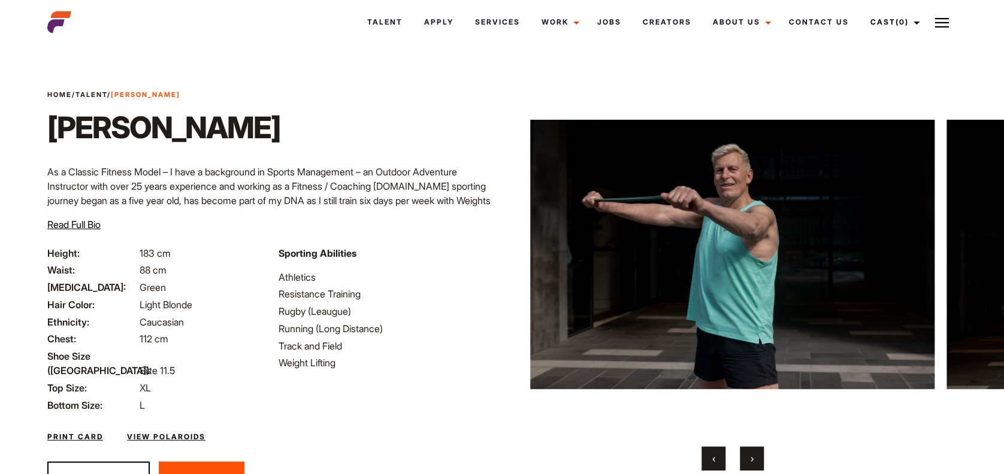
click at [714, 460] on span "‹" at bounding box center [713, 459] width 3 height 12
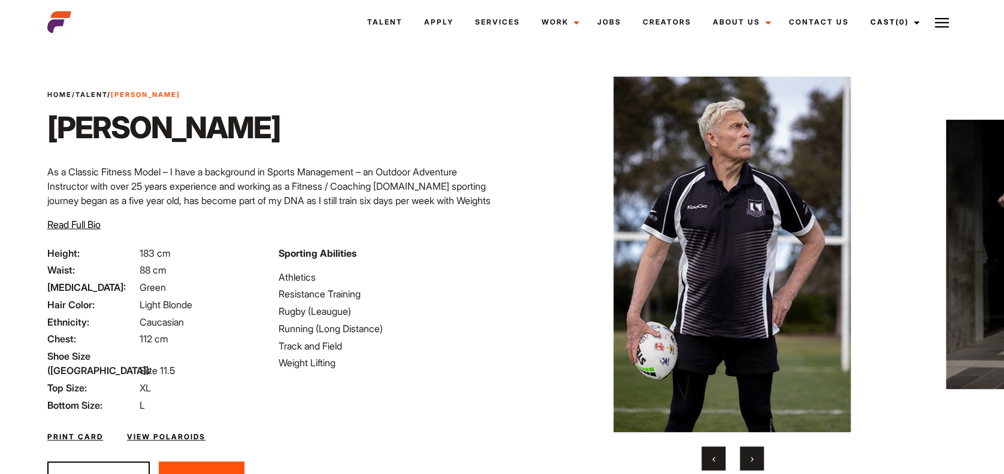
click at [714, 460] on span "‹" at bounding box center [713, 459] width 3 height 12
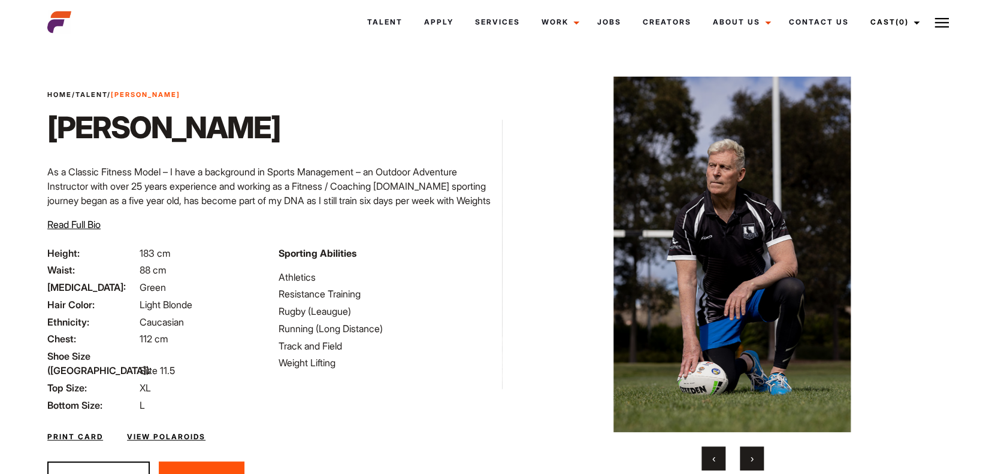
click at [714, 460] on span "‹" at bounding box center [713, 459] width 3 height 12
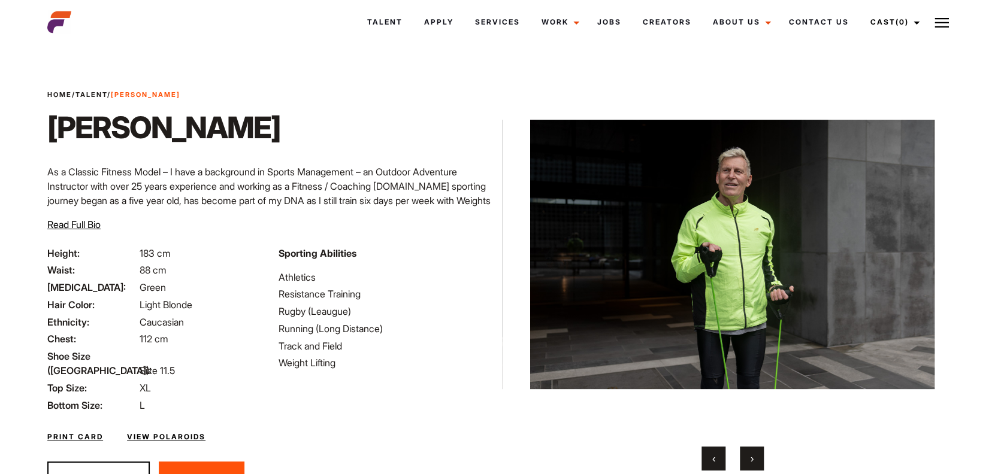
click at [714, 460] on span "‹" at bounding box center [713, 459] width 3 height 12
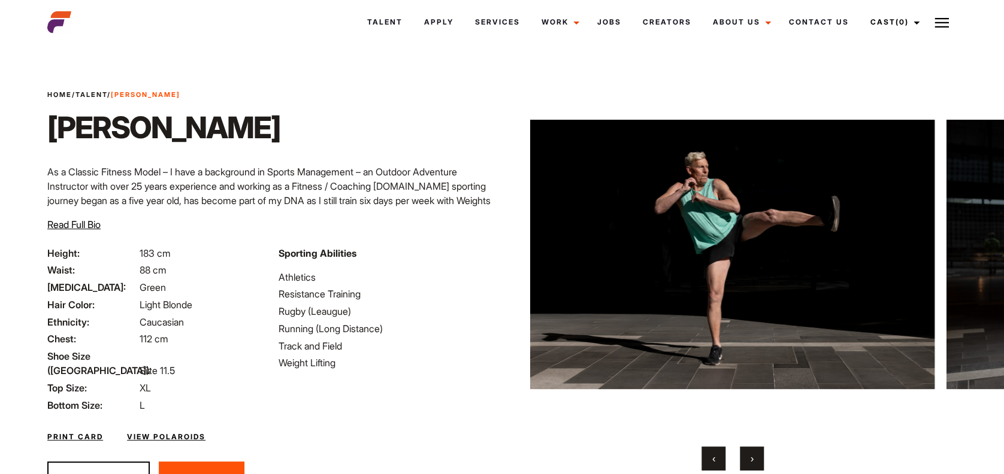
click at [714, 460] on span "‹" at bounding box center [713, 459] width 3 height 12
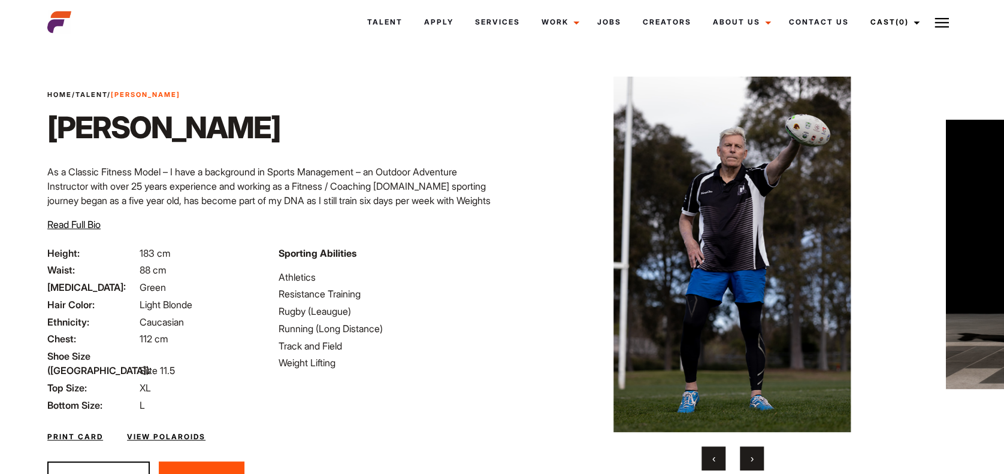
click at [714, 460] on span "‹" at bounding box center [713, 459] width 3 height 12
